Goal: Transaction & Acquisition: Purchase product/service

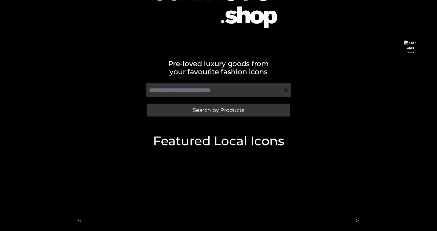
scroll to position [62, 0]
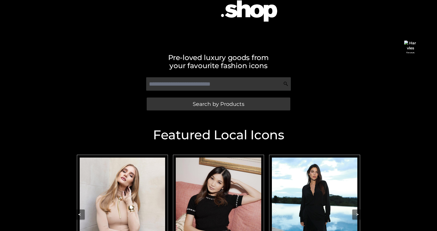
click at [222, 196] on img "Carousel Navigation" at bounding box center [219, 210] width 86 height 107
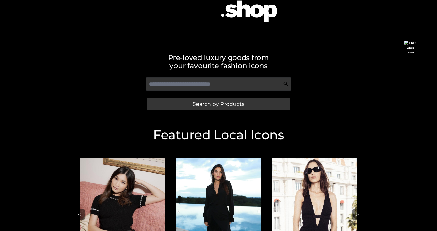
click at [150, 189] on img "Carousel Navigation" at bounding box center [123, 210] width 86 height 107
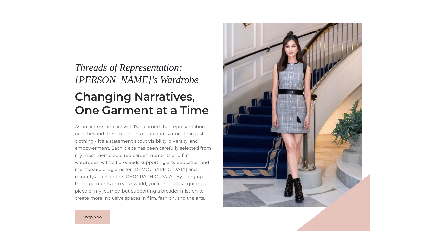
scroll to position [52, 0]
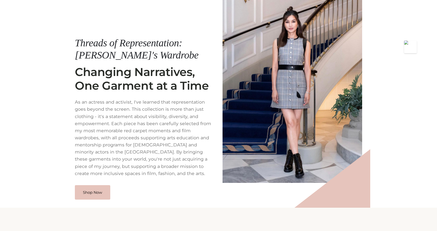
click at [96, 177] on div "Threads of Representation: [PERSON_NAME]'s Wardrobe Shop Now Threads of Represe…" at bounding box center [145, 91] width 140 height 218
click at [95, 184] on link "Shop Now" at bounding box center [92, 191] width 35 height 15
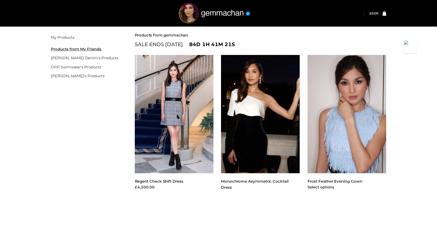
click at [347, 102] on img at bounding box center [347, 114] width 79 height 118
